Goal: Task Accomplishment & Management: Manage account settings

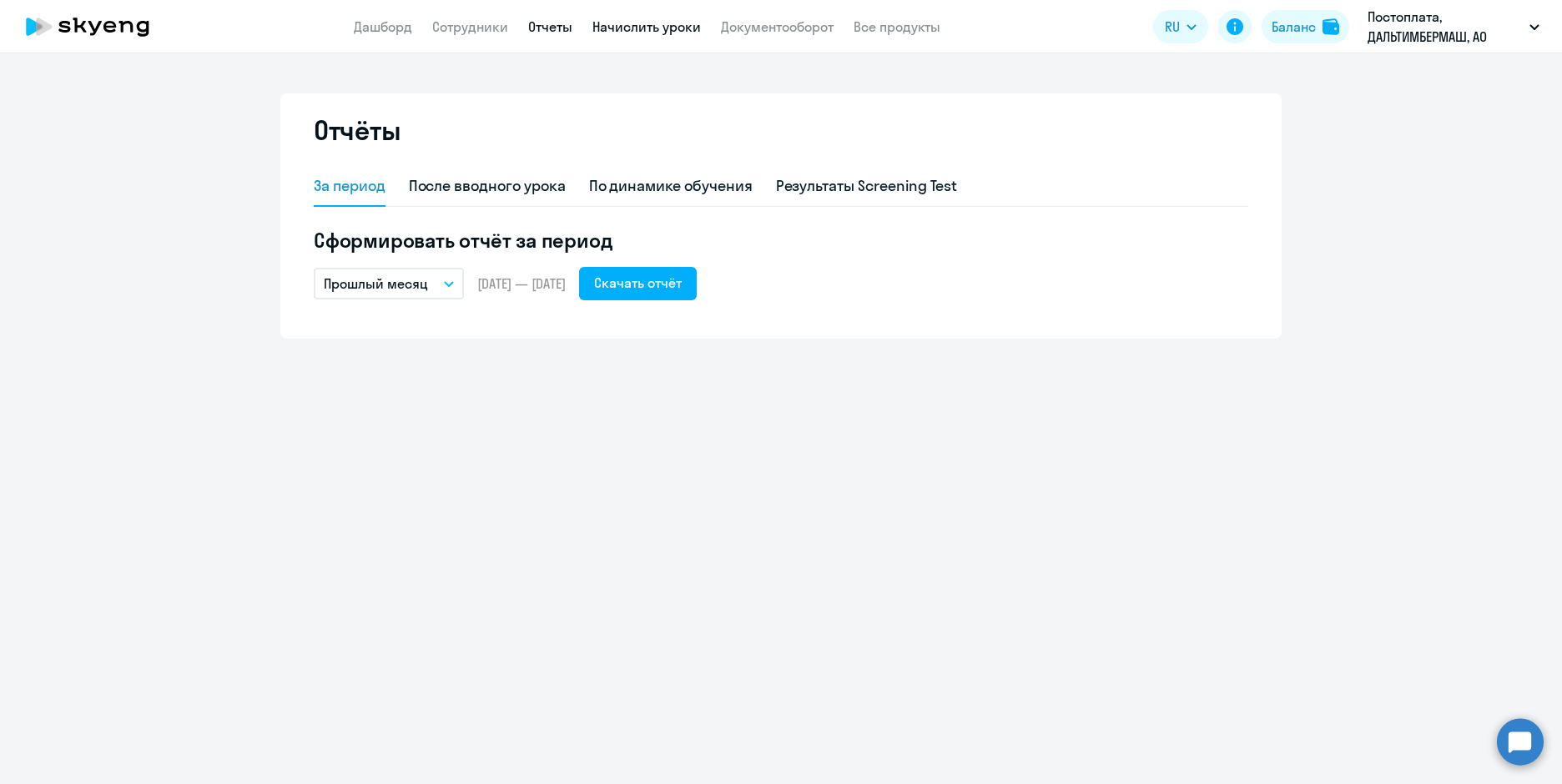
click at [645, 26] on link "Начислить уроки" at bounding box center [646, 26] width 109 height 17
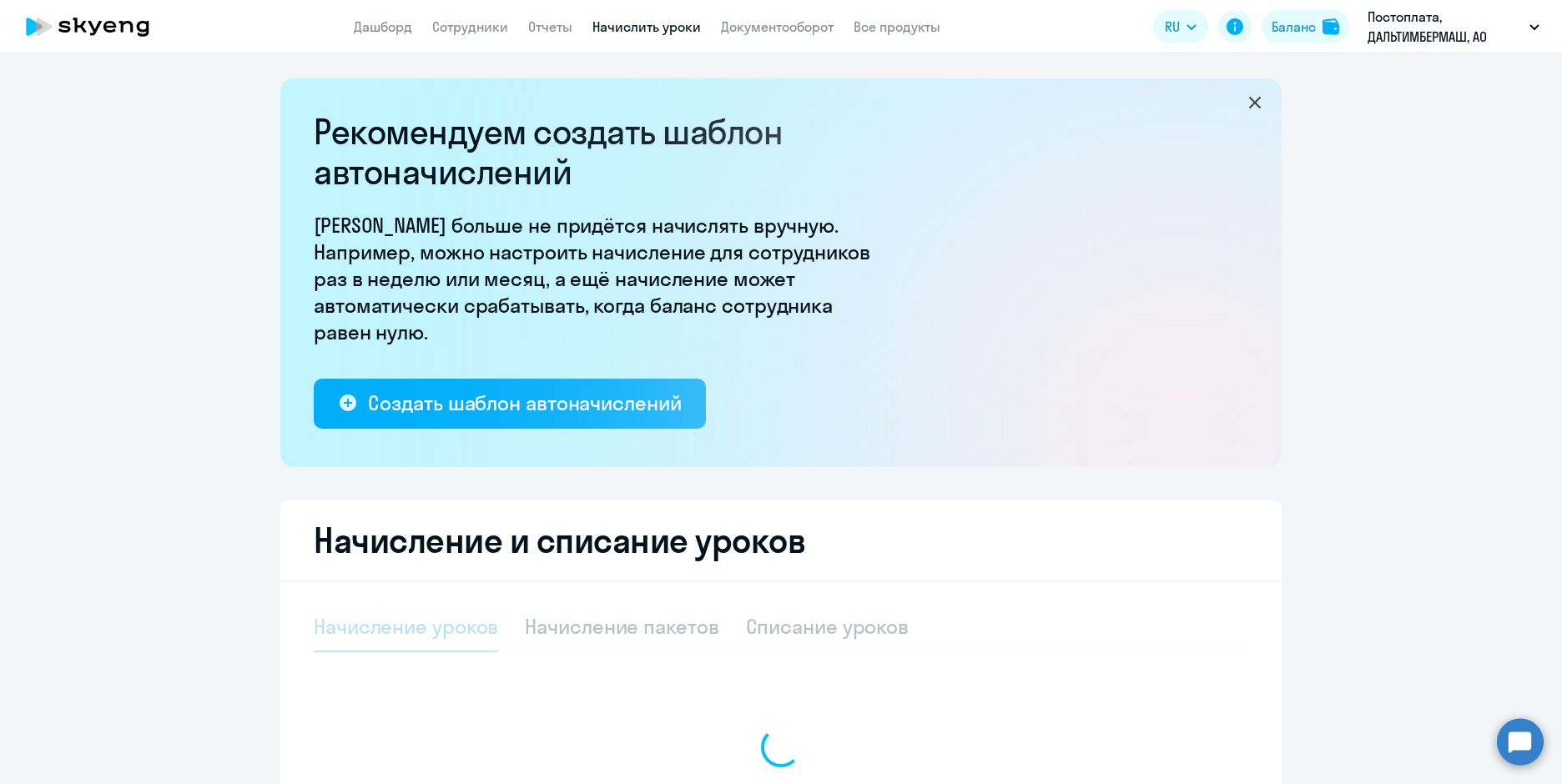
select select "10"
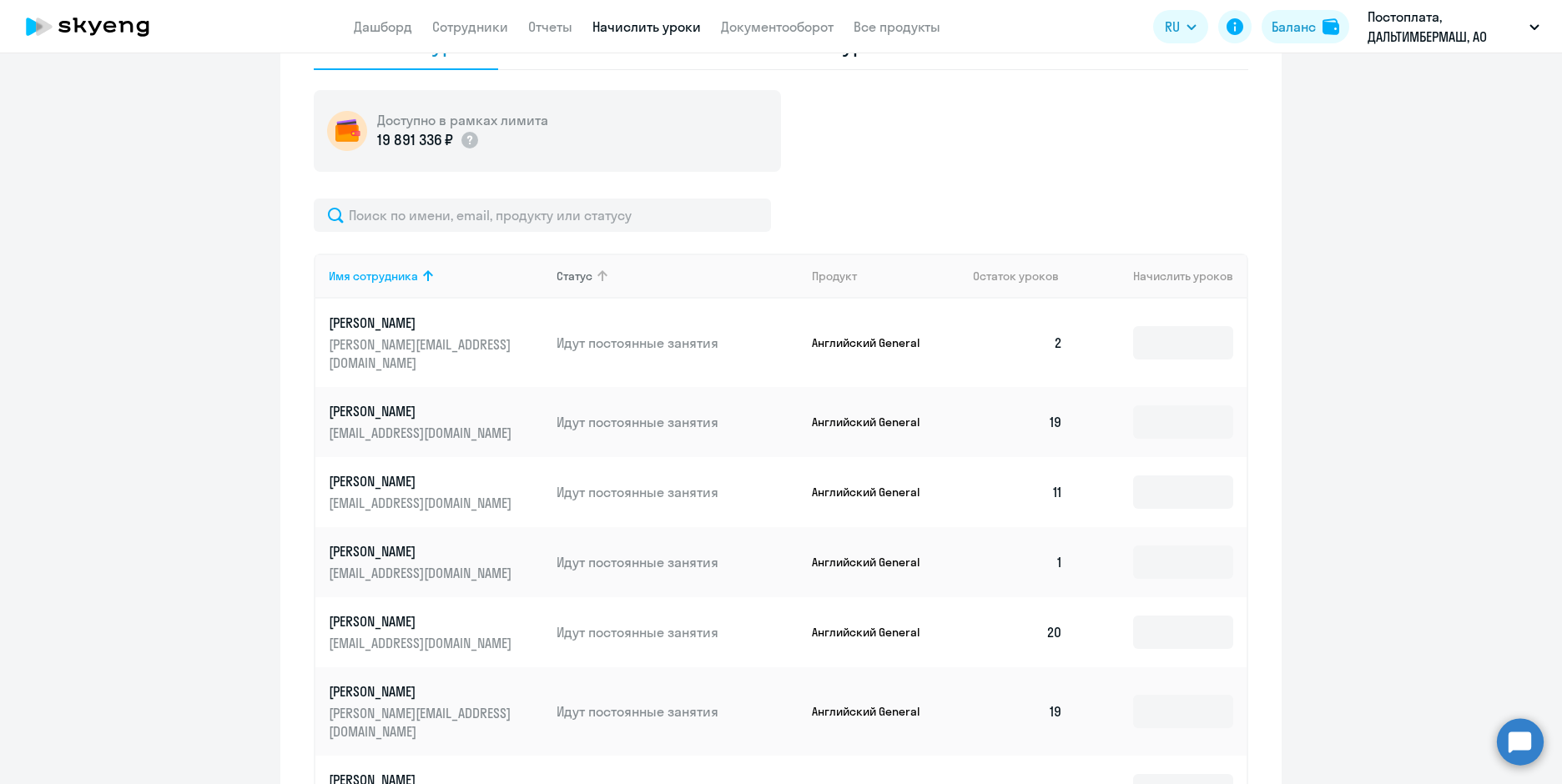
scroll to position [584, 0]
click at [1155, 331] on input at bounding box center [1184, 340] width 100 height 33
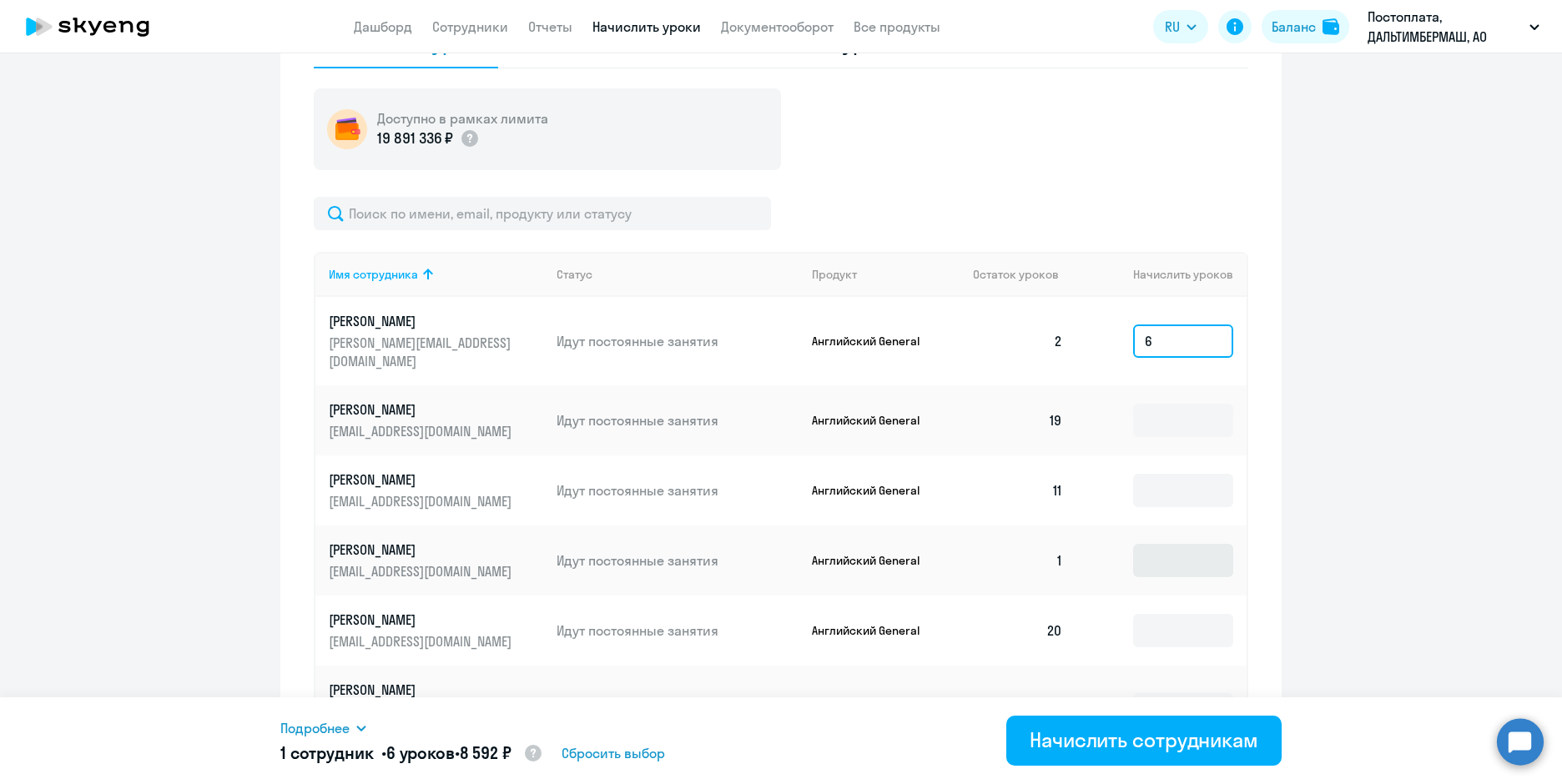
type input "6"
click at [1174, 544] on input at bounding box center [1184, 560] width 100 height 33
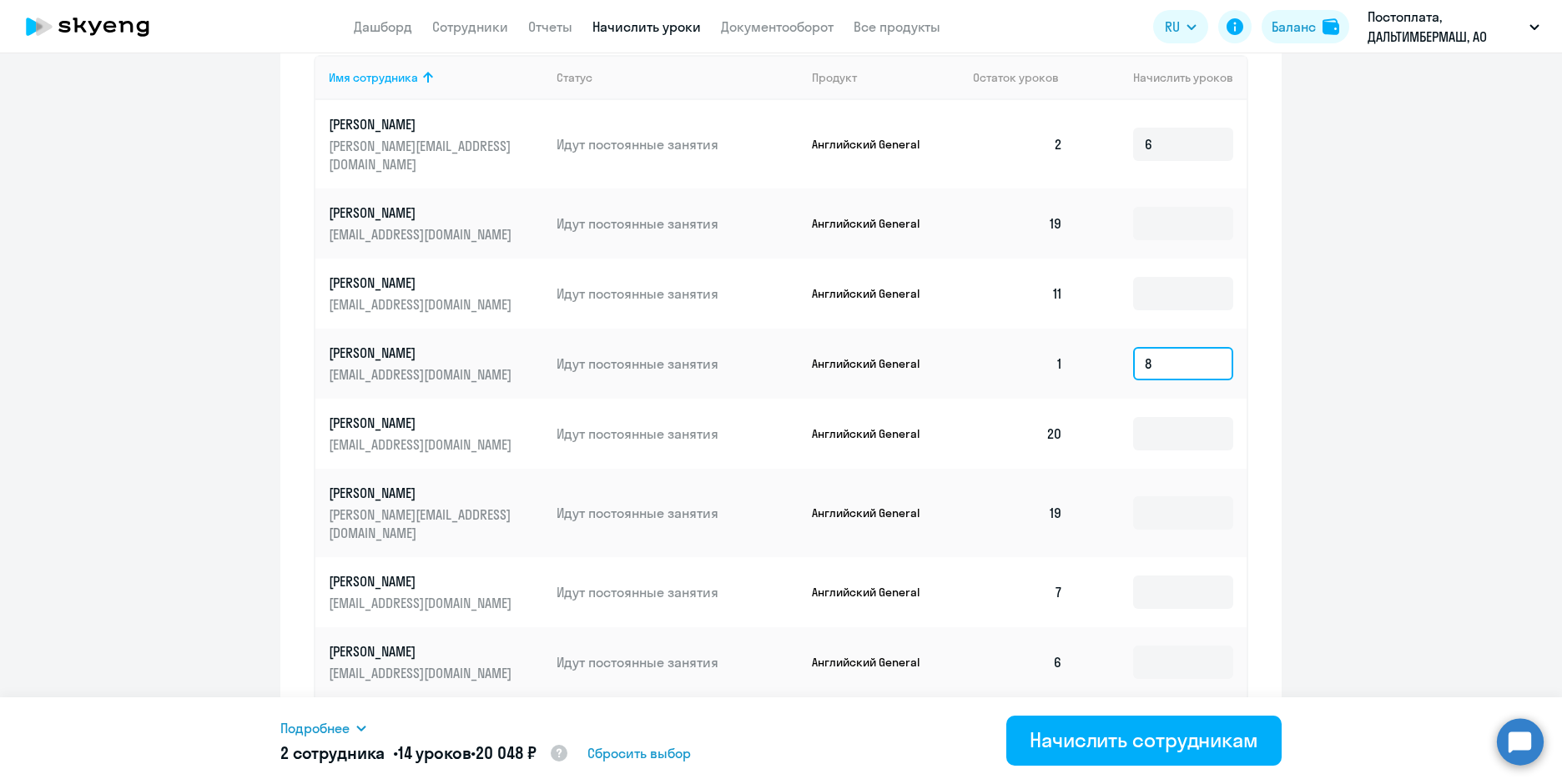
scroll to position [797, 0]
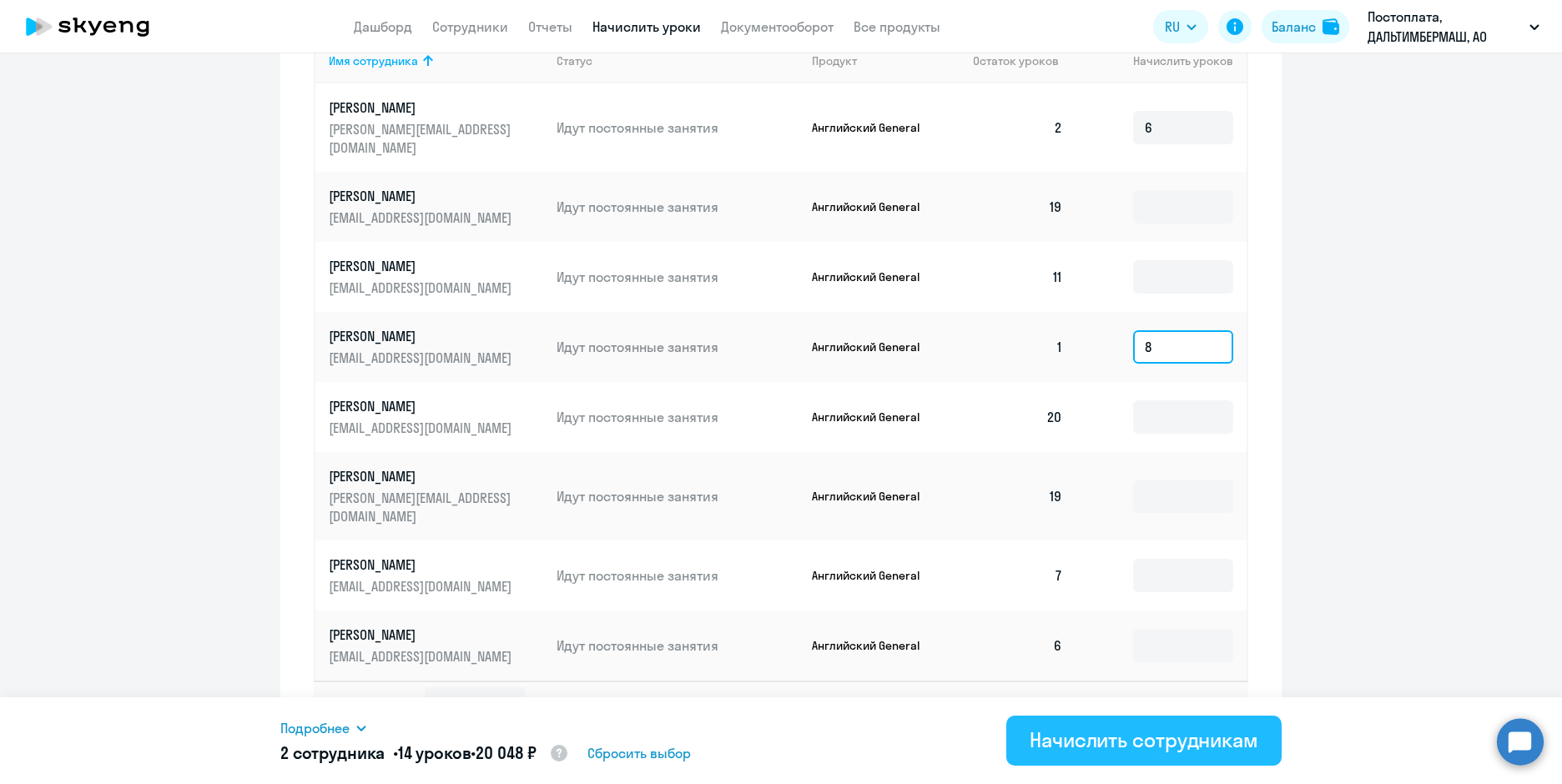
type input "8"
click at [1119, 745] on div "Начислить сотрудникам" at bounding box center [1144, 740] width 229 height 26
